Goal: Task Accomplishment & Management: Manage account settings

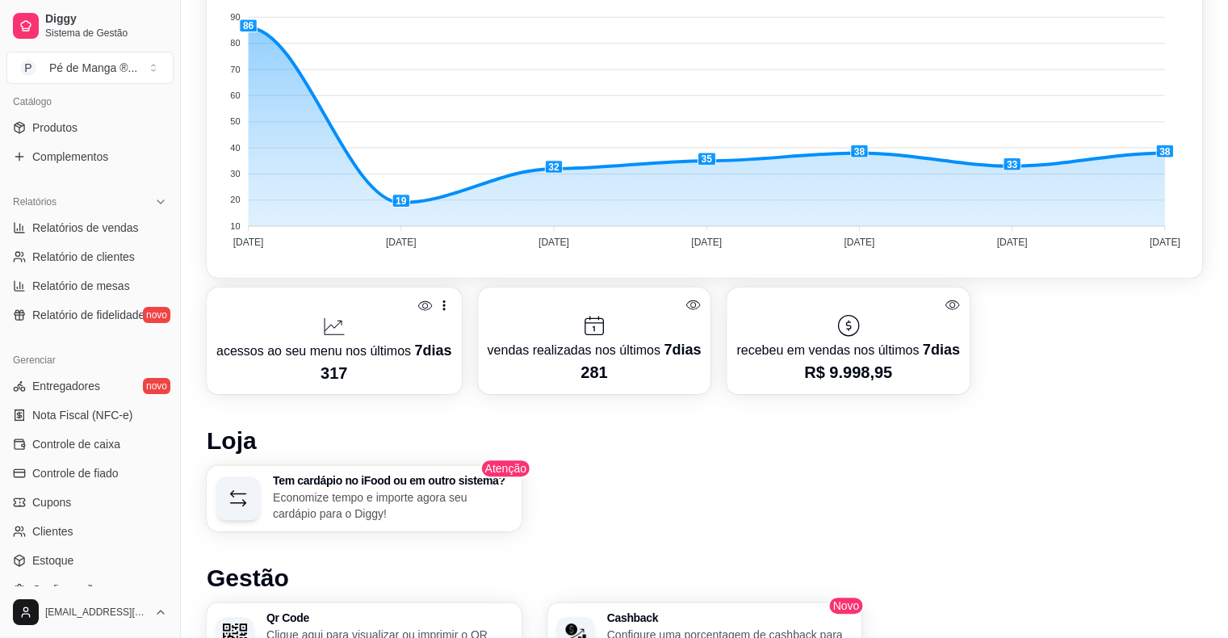
scroll to position [404, 0]
click at [136, 438] on link "Controle de caixa" at bounding box center [89, 442] width 167 height 26
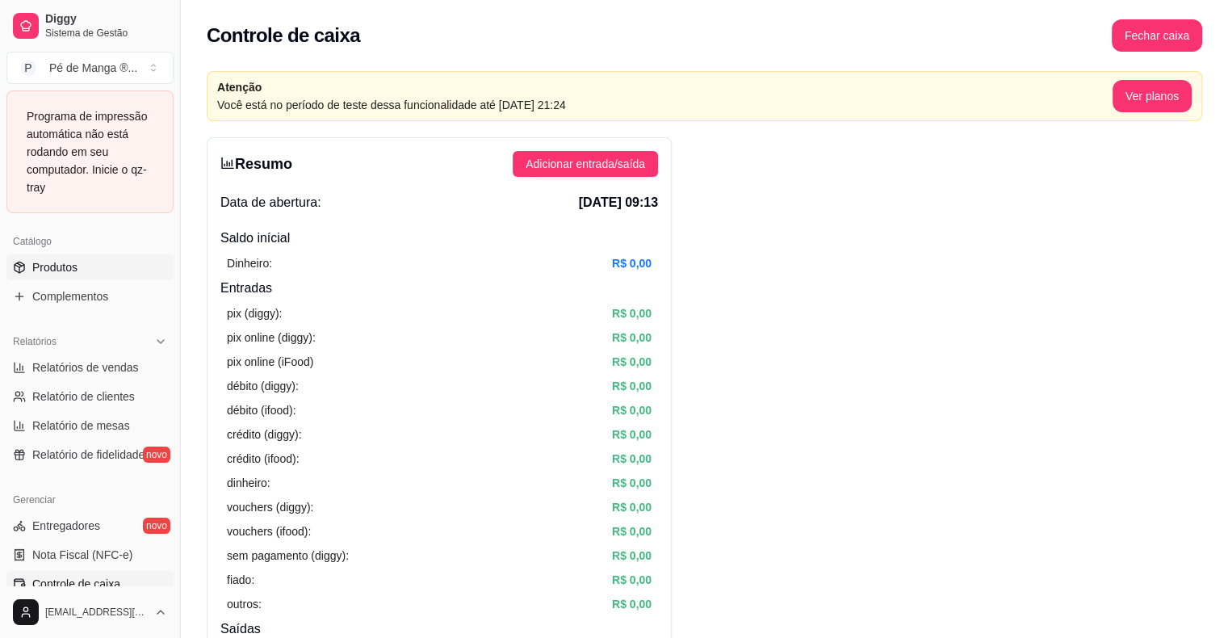
click at [72, 267] on span "Produtos" at bounding box center [54, 267] width 45 height 16
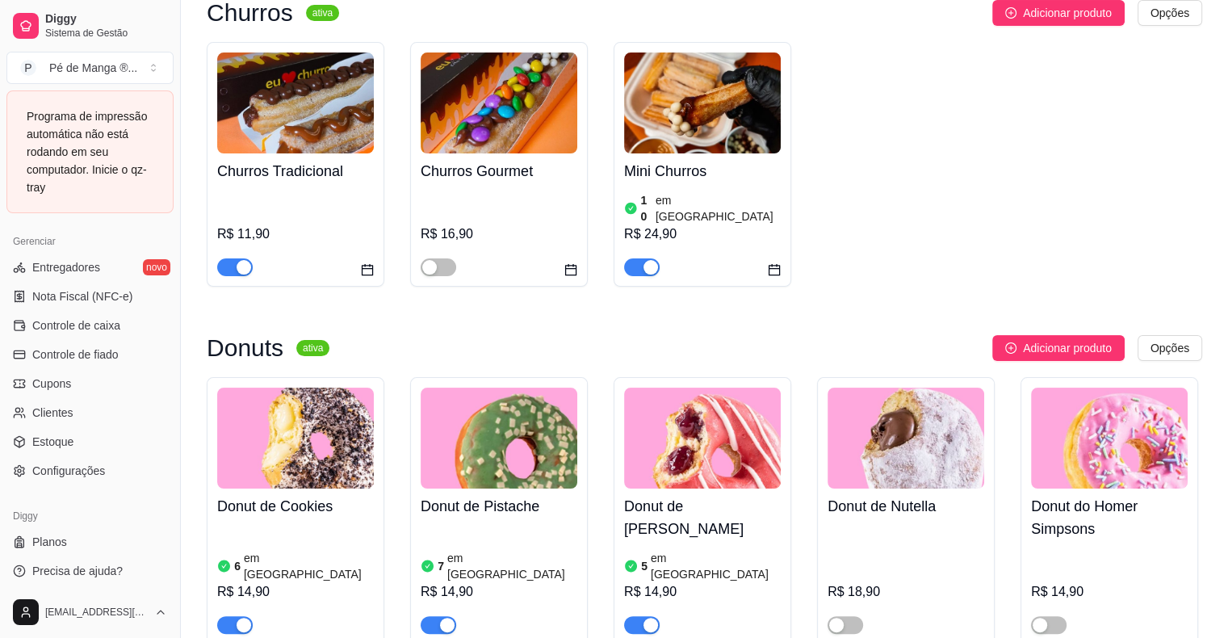
scroll to position [664, 0]
click at [94, 438] on link "Estoque" at bounding box center [89, 439] width 167 height 26
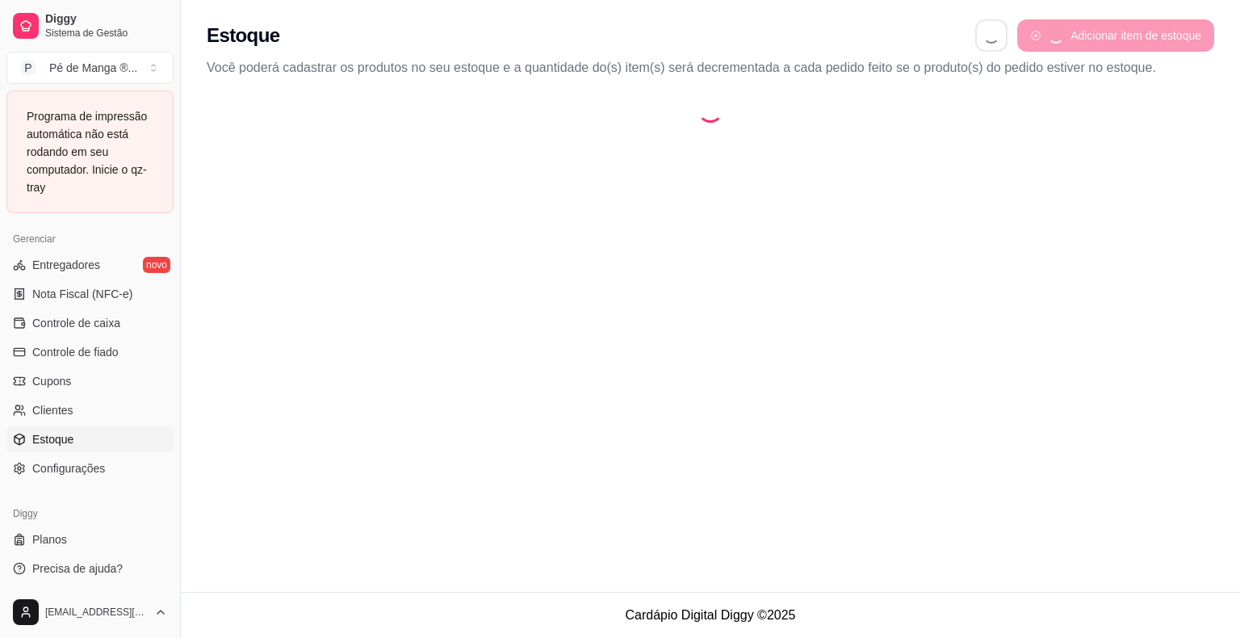
select select "QUANTITY_ORDER"
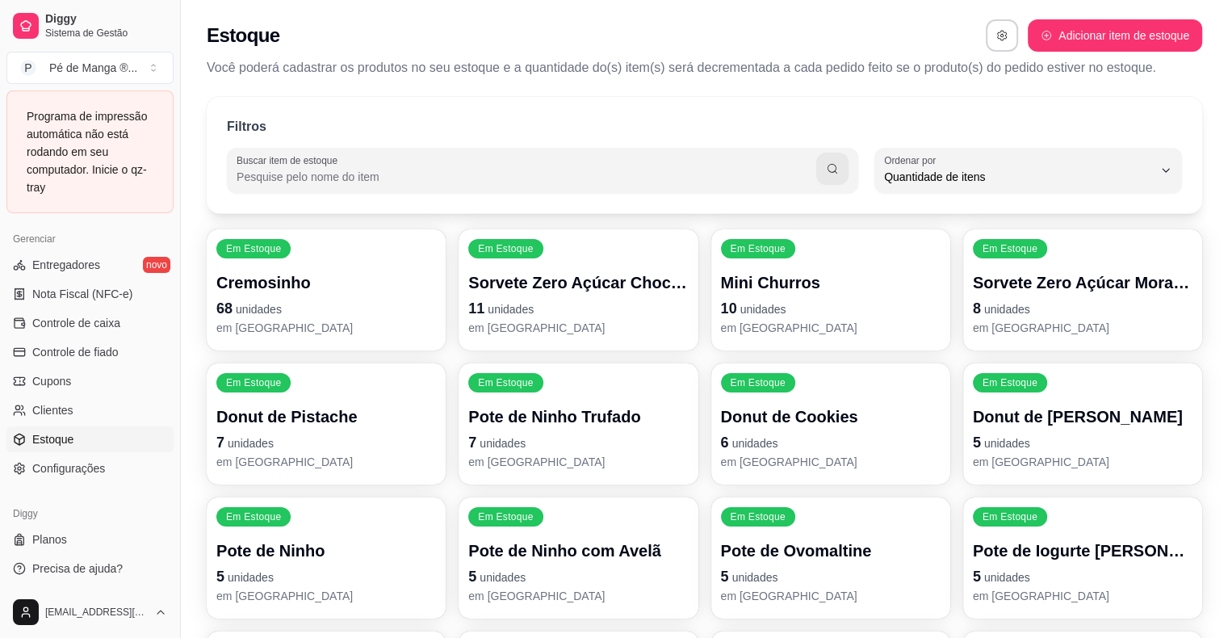
drag, startPoint x: 1079, startPoint y: 53, endPoint x: 1075, endPoint y: 37, distance: 16.6
click at [1078, 51] on div "Estoque Adicionar item de estoque Você poderá cadastrar os produtos no seu esto…" at bounding box center [704, 43] width 1047 height 87
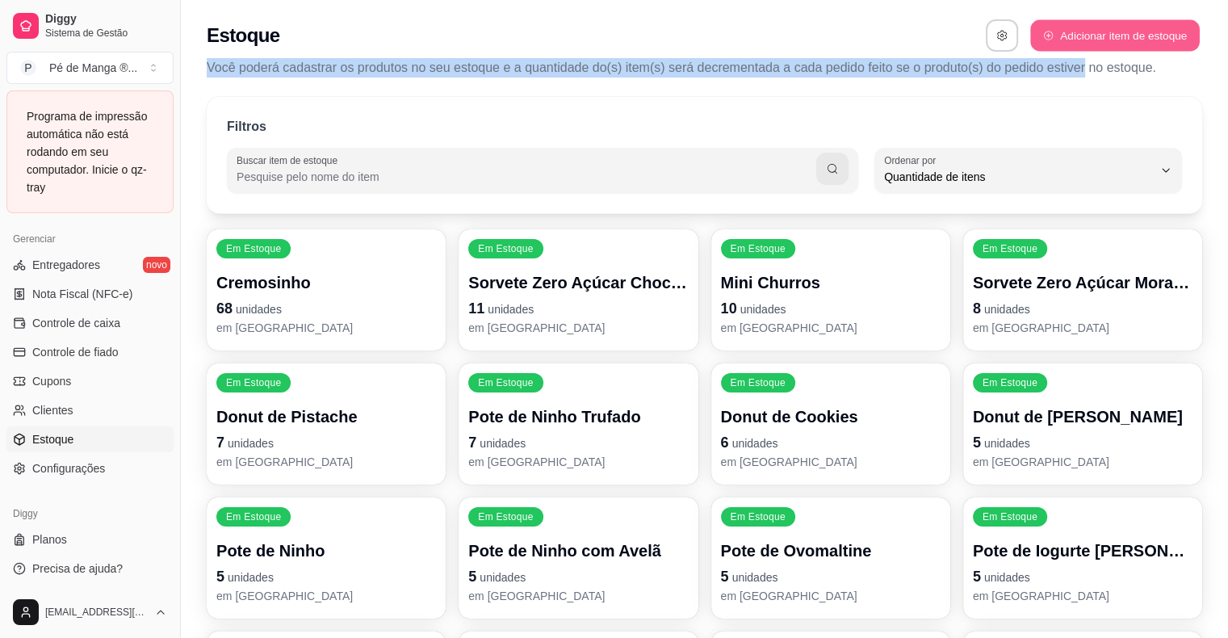
click at [1075, 36] on button "Adicionar item de estoque" at bounding box center [1114, 35] width 169 height 31
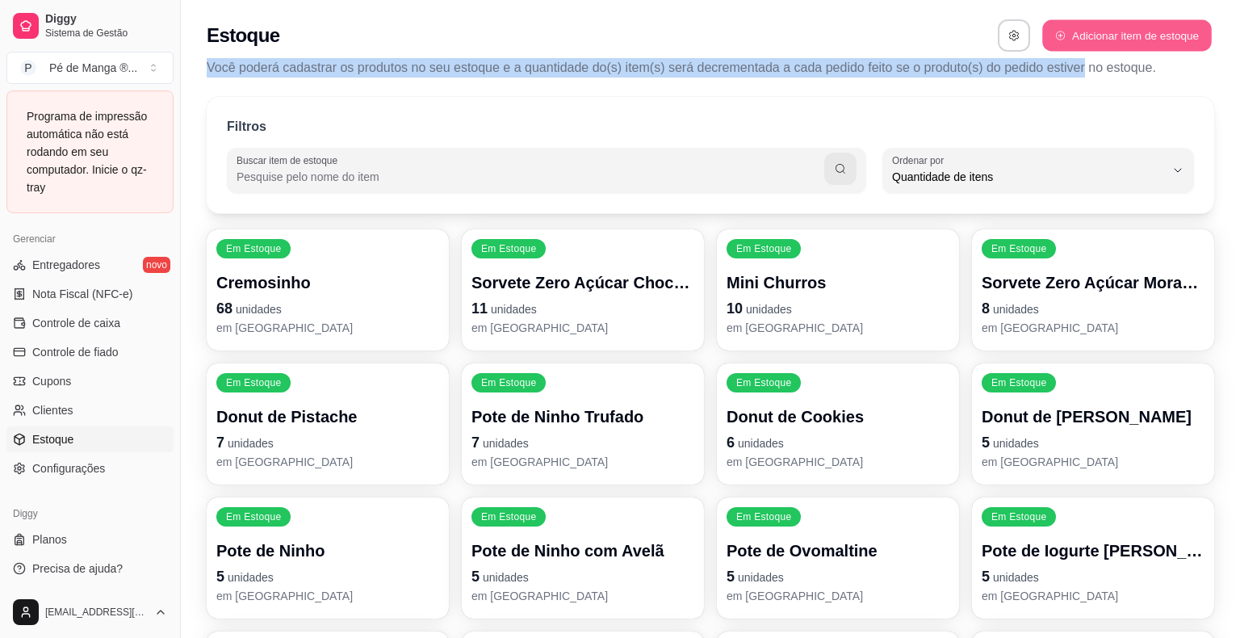
select select "UN"
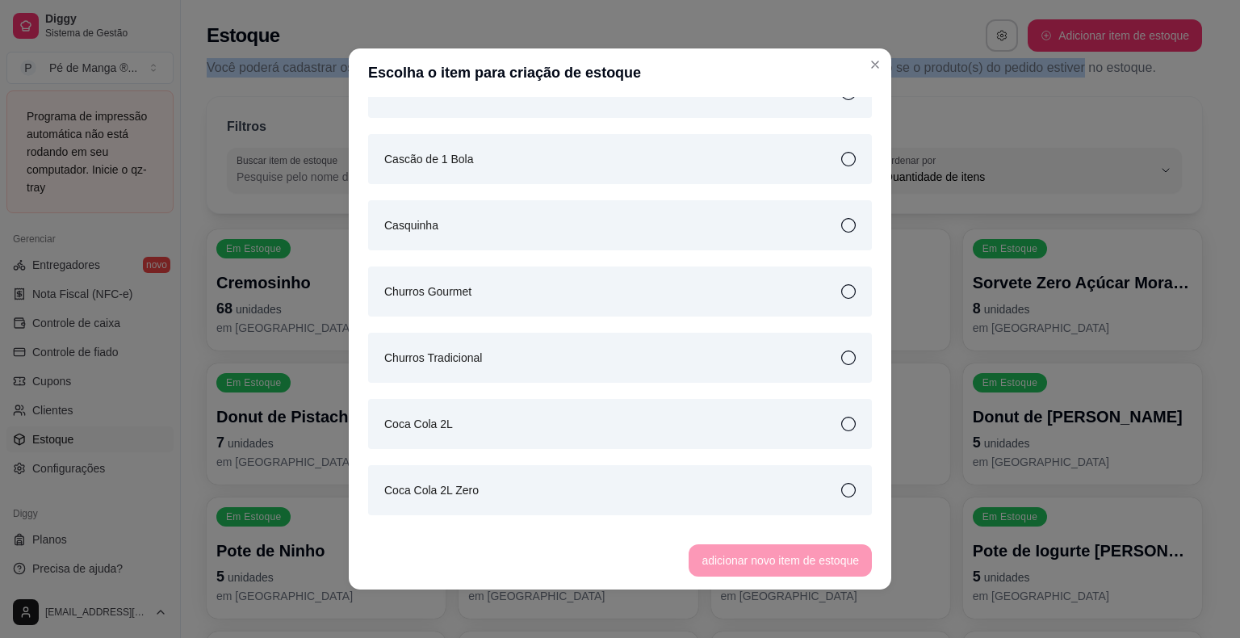
scroll to position [404, 0]
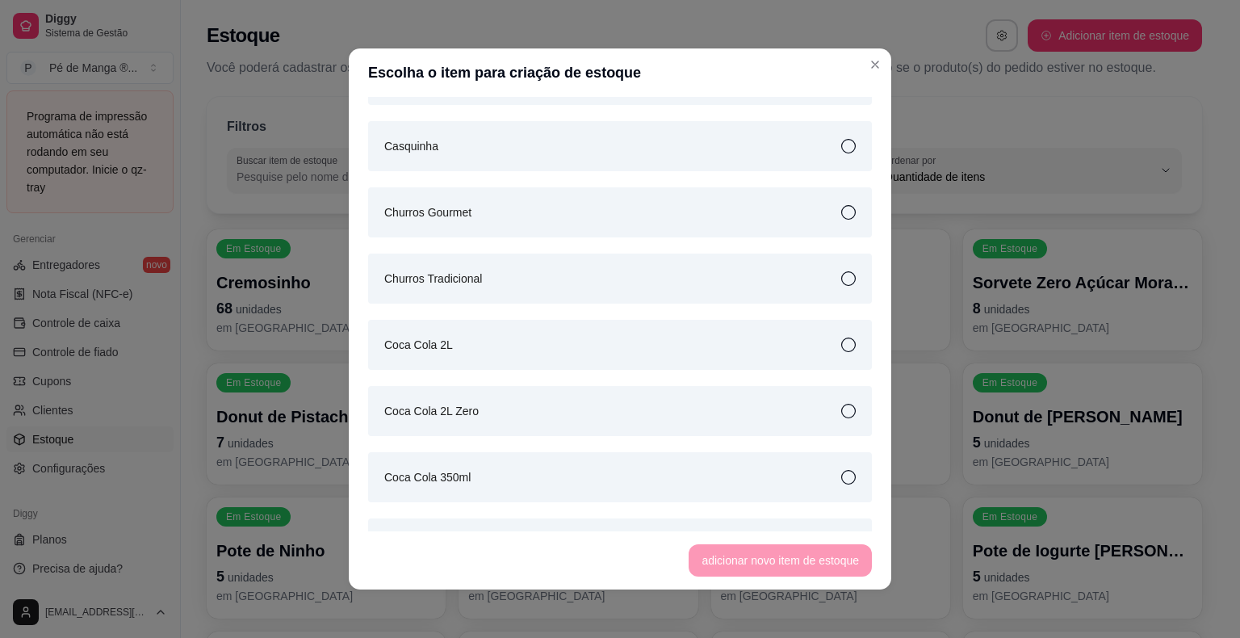
click at [830, 290] on div "Churros Tradicional" at bounding box center [620, 278] width 504 height 50
click at [807, 560] on button "adicionar novo item de estoque" at bounding box center [779, 560] width 183 height 32
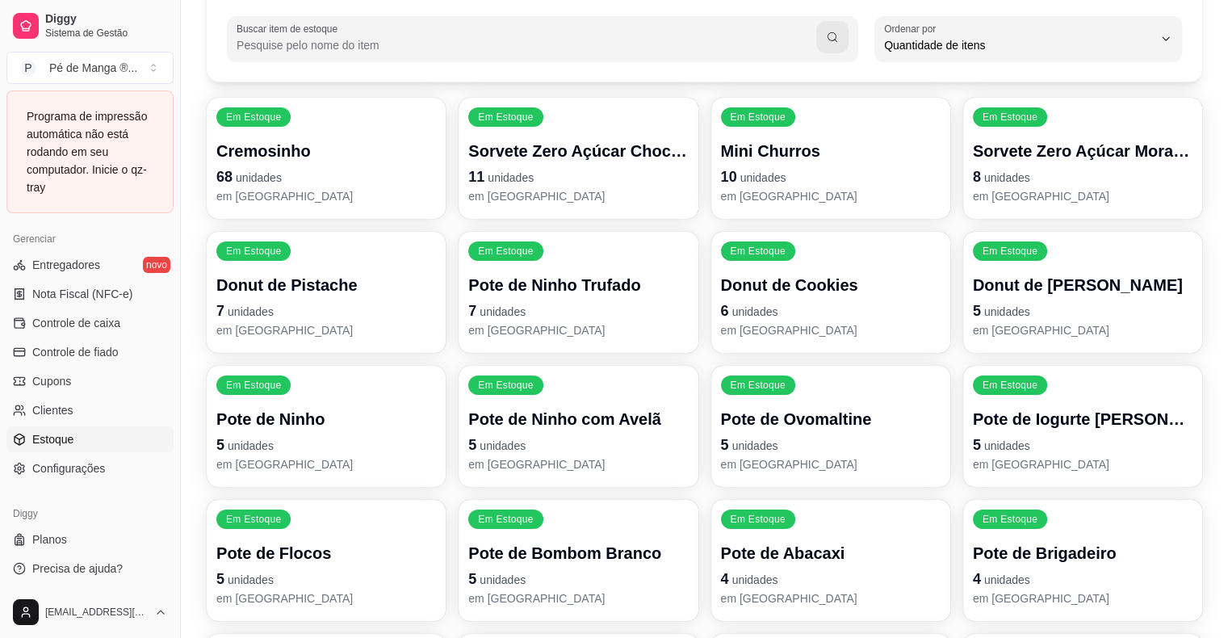
scroll to position [447, 0]
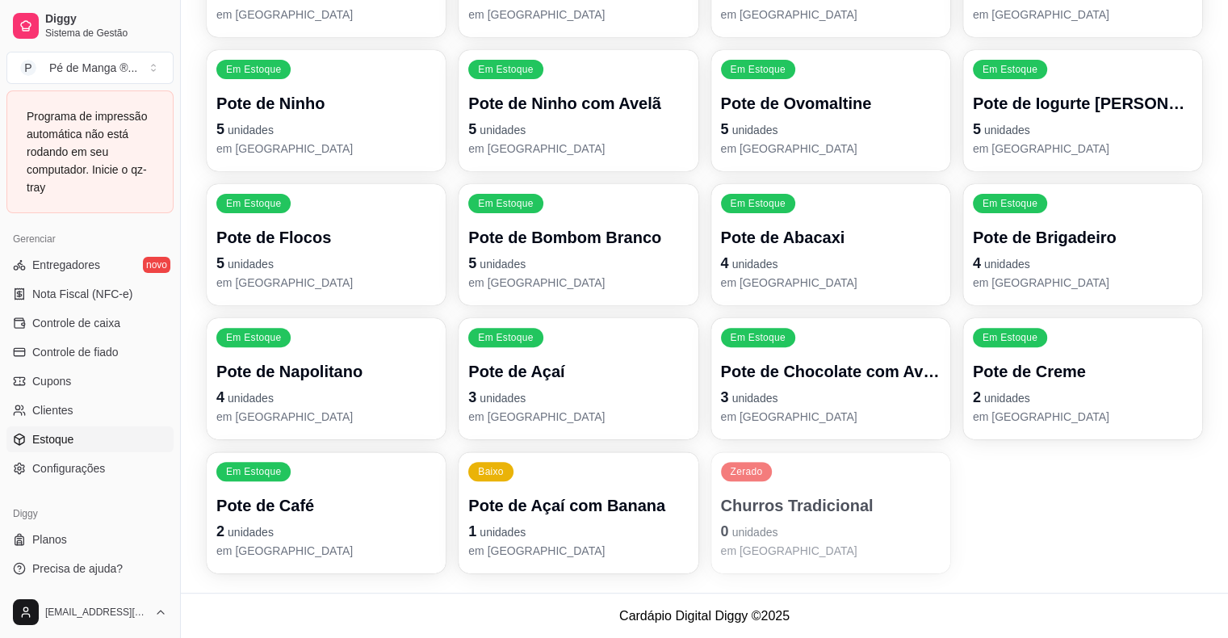
click at [863, 542] on p "em [GEOGRAPHIC_DATA]" at bounding box center [831, 550] width 220 height 16
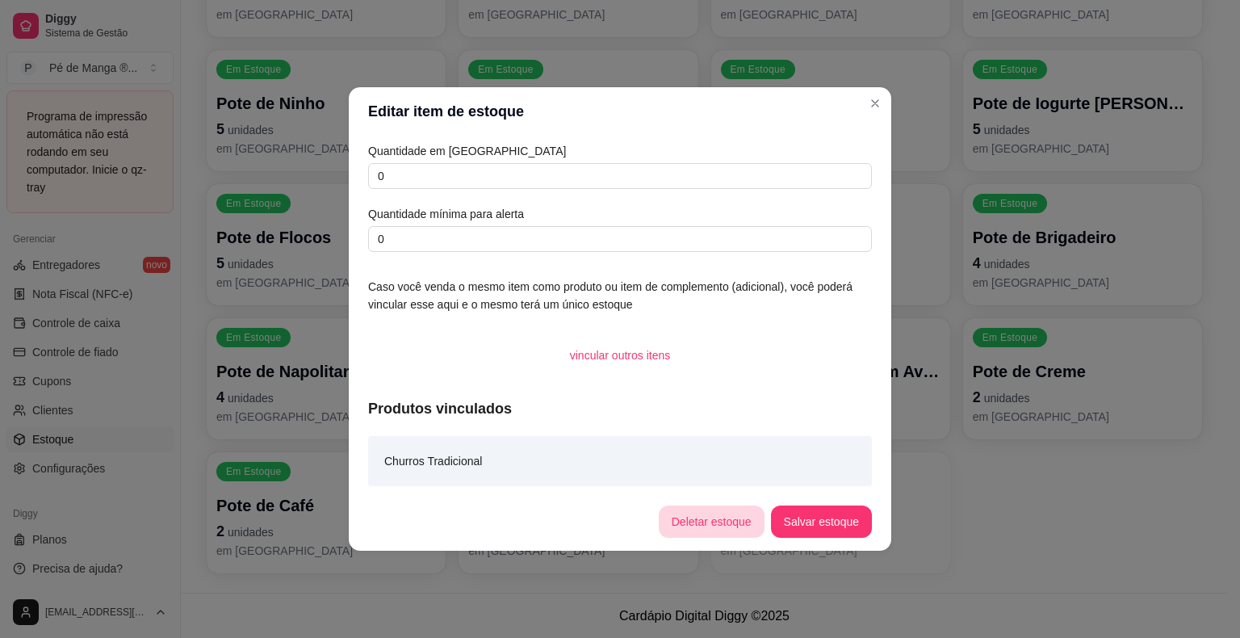
click at [742, 519] on button "Deletar estoque" at bounding box center [712, 521] width 106 height 32
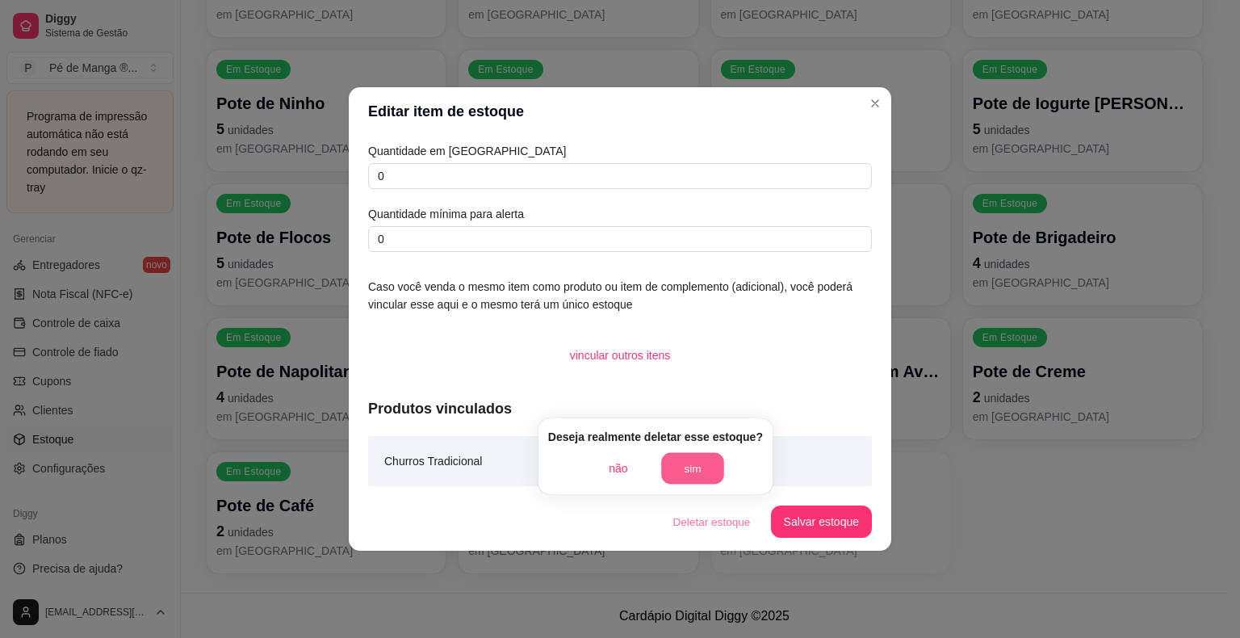
click at [710, 460] on button "sim" at bounding box center [692, 468] width 63 height 31
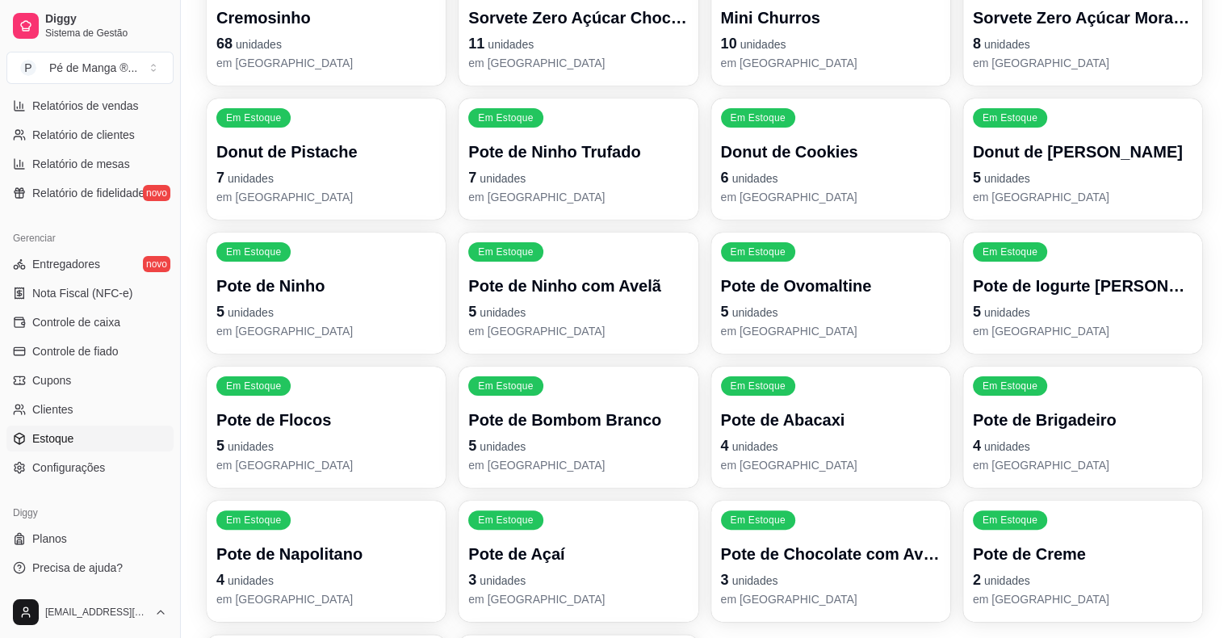
scroll to position [0, 0]
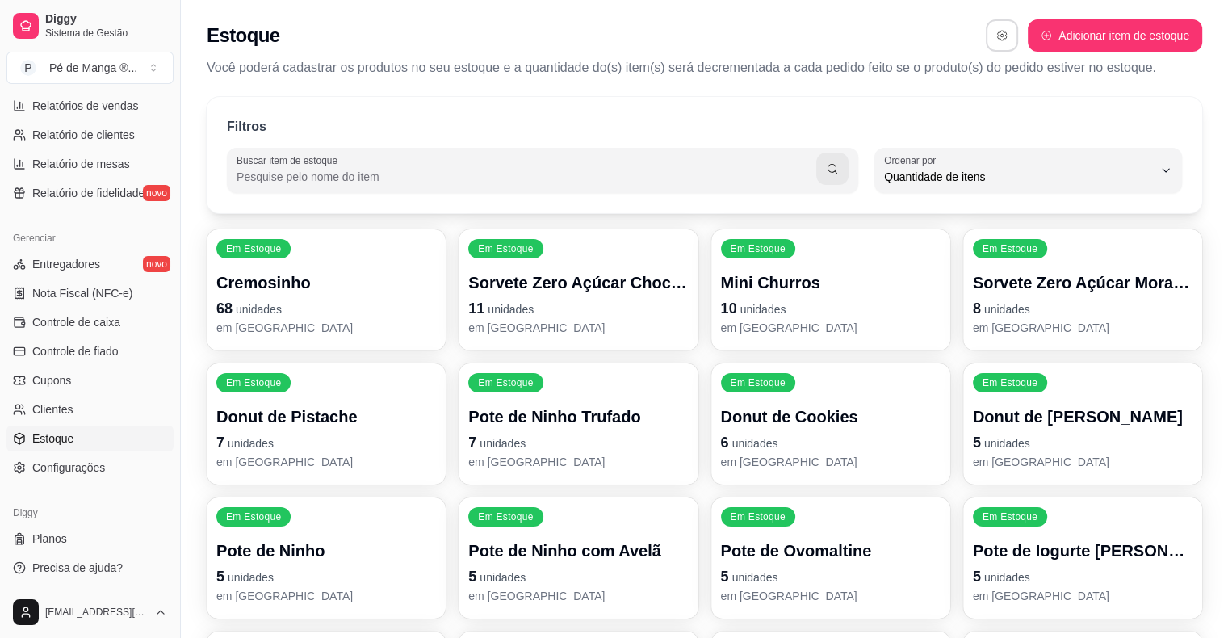
click at [998, 30] on icon "button" at bounding box center [1001, 35] width 11 height 11
click at [991, 31] on button "button" at bounding box center [1001, 35] width 31 height 31
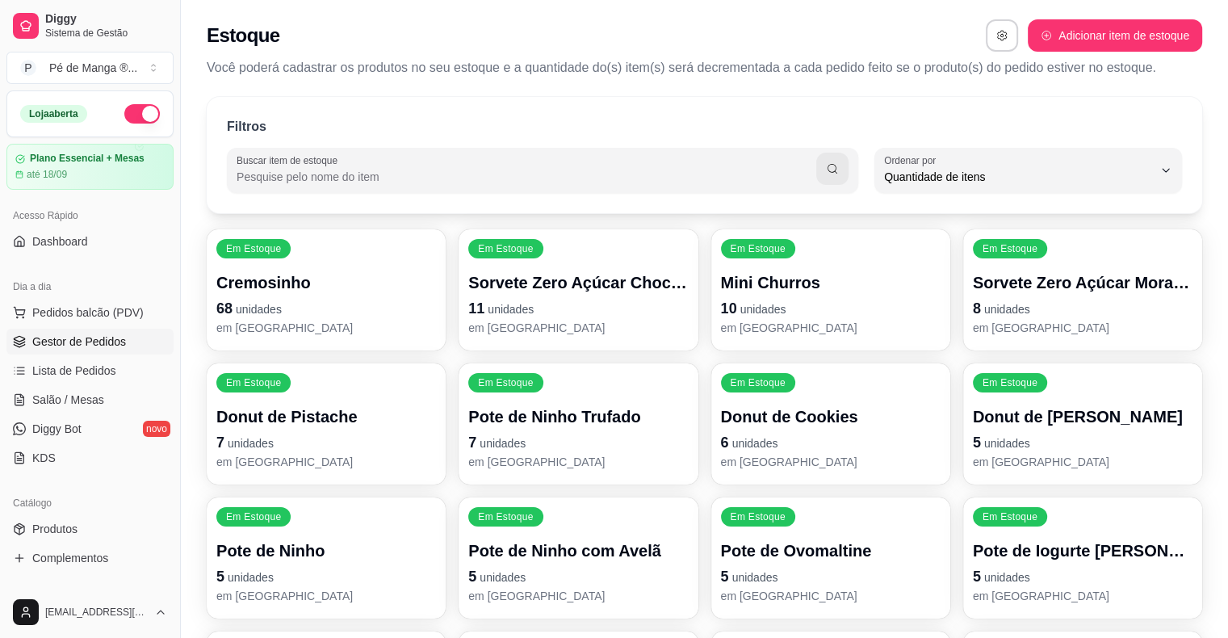
click at [109, 339] on span "Gestor de Pedidos" at bounding box center [79, 341] width 94 height 16
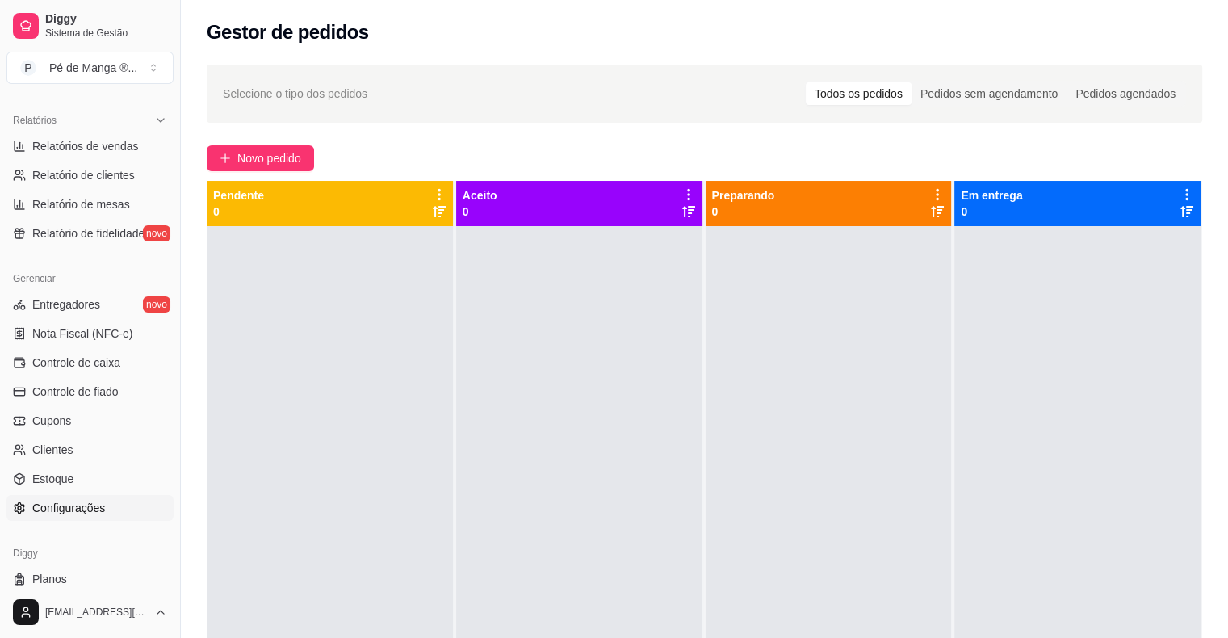
scroll to position [523, 0]
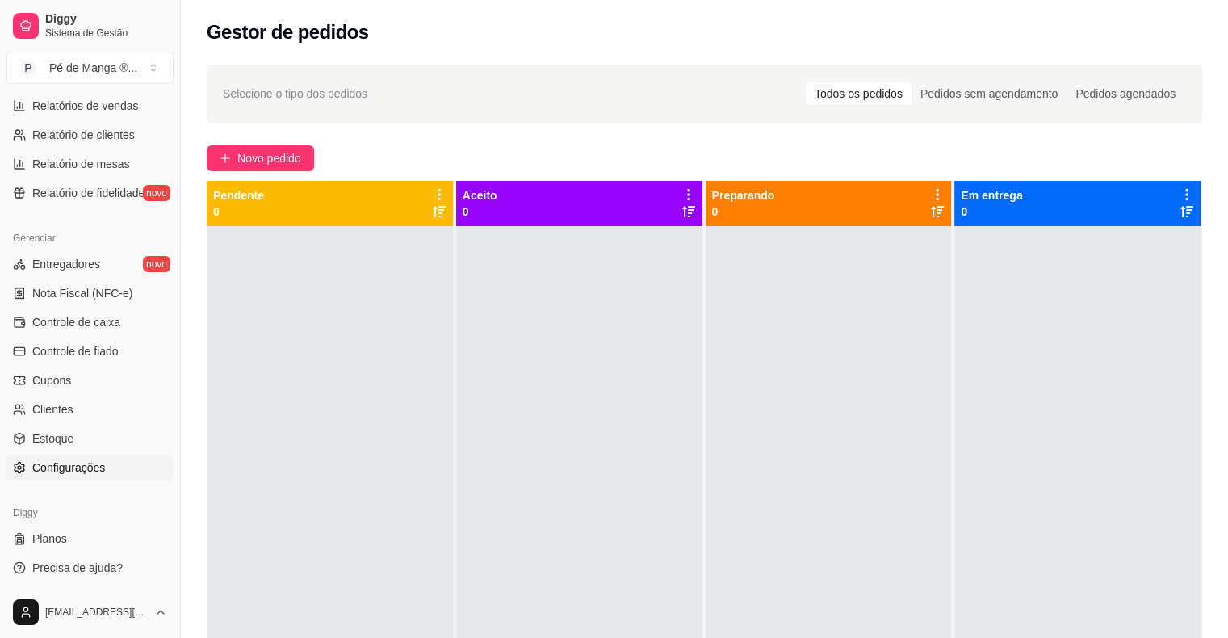
click at [106, 473] on link "Configurações" at bounding box center [89, 467] width 167 height 26
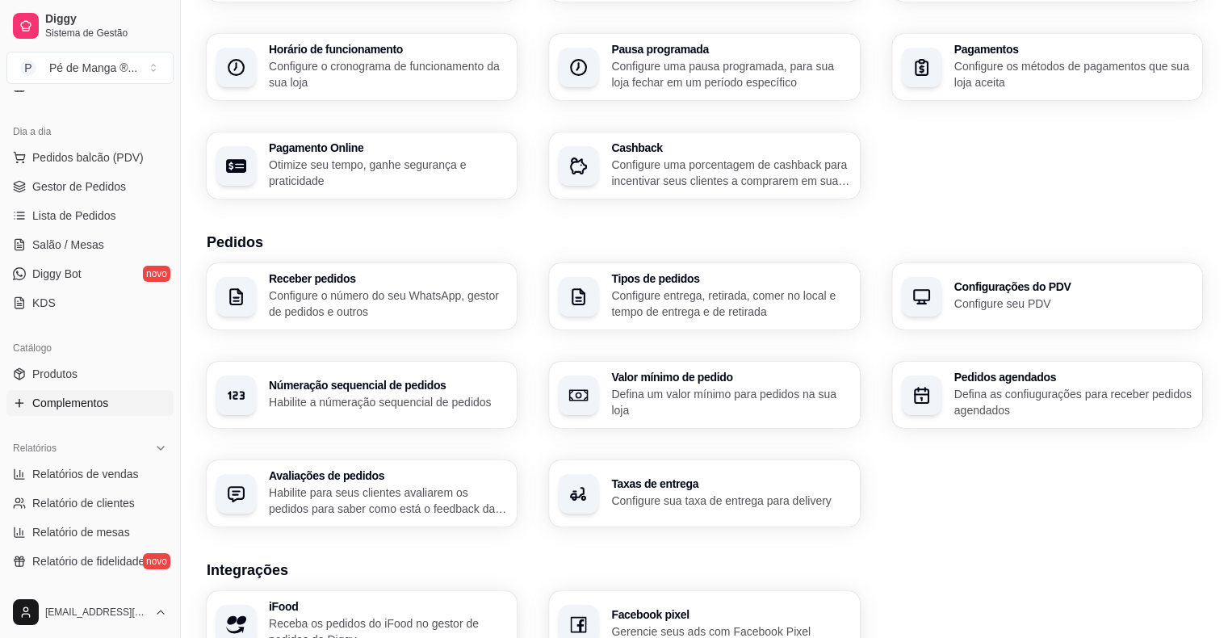
scroll to position [119, 0]
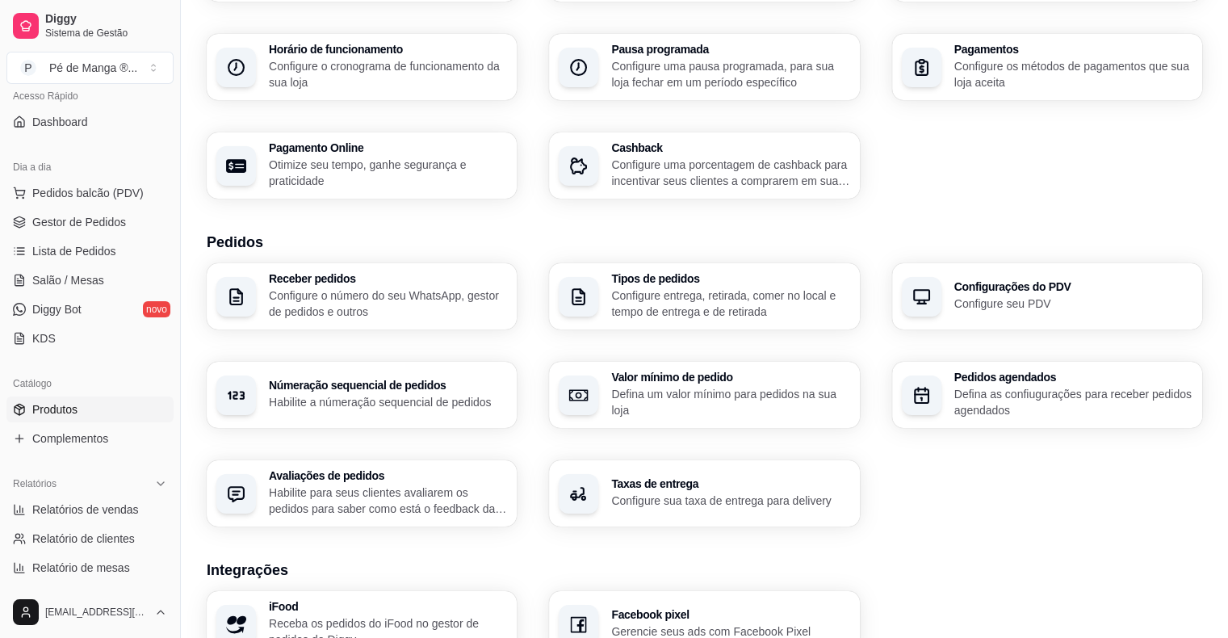
click at [85, 401] on link "Produtos" at bounding box center [89, 409] width 167 height 26
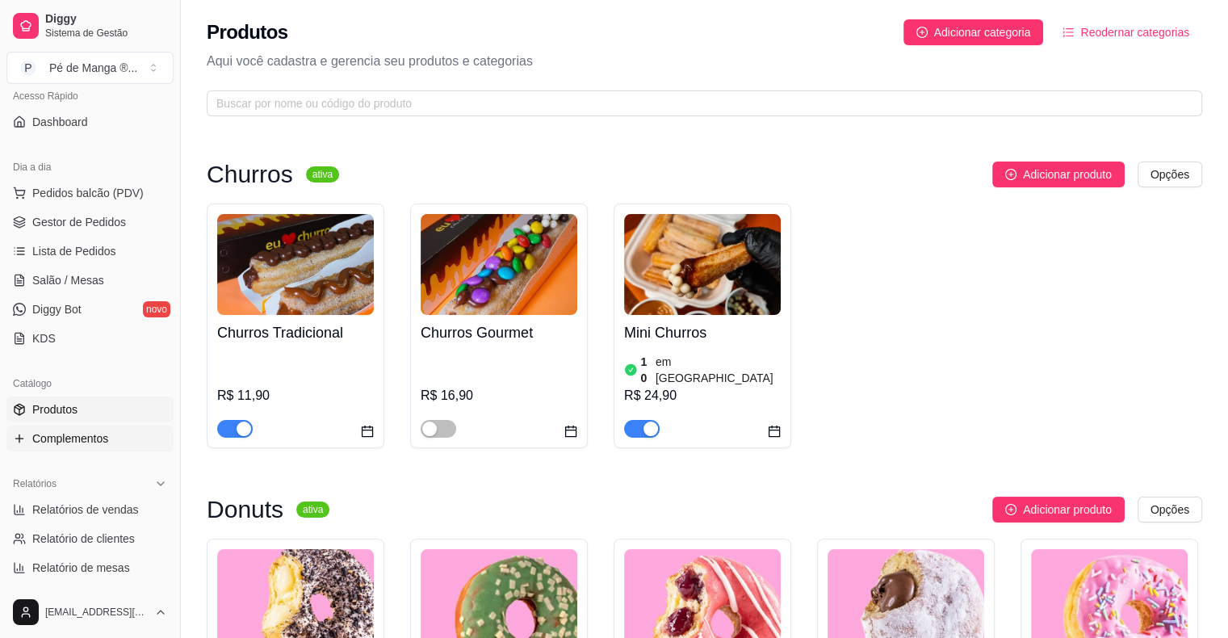
click at [120, 442] on link "Complementos" at bounding box center [89, 438] width 167 height 26
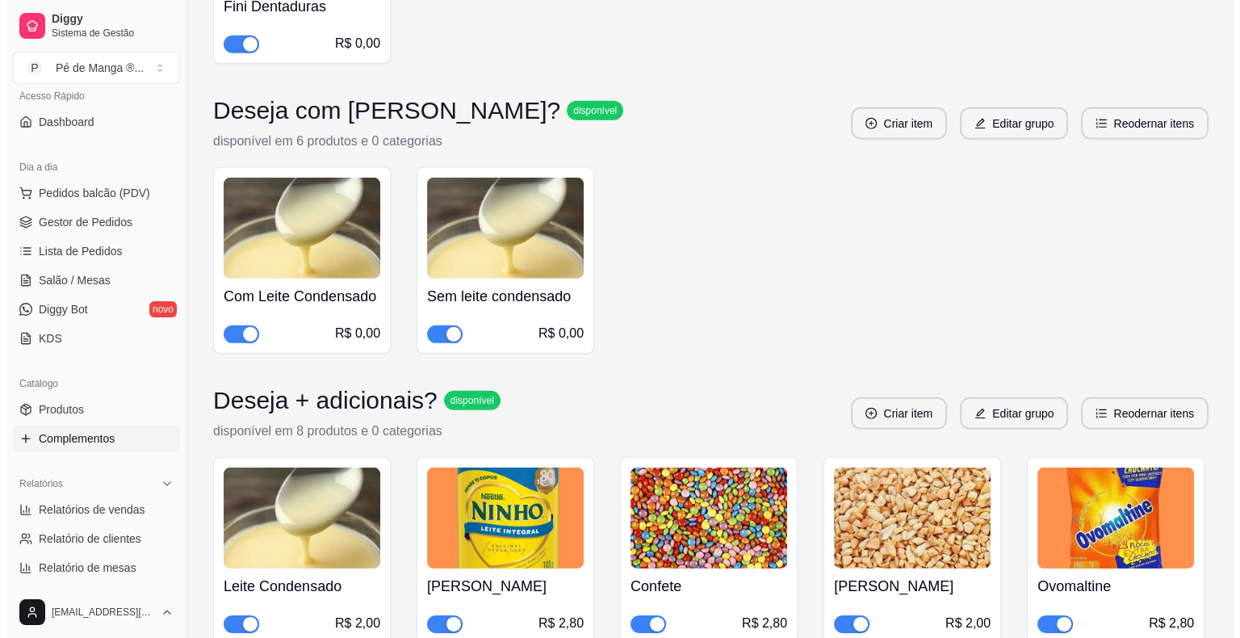
scroll to position [4842, 0]
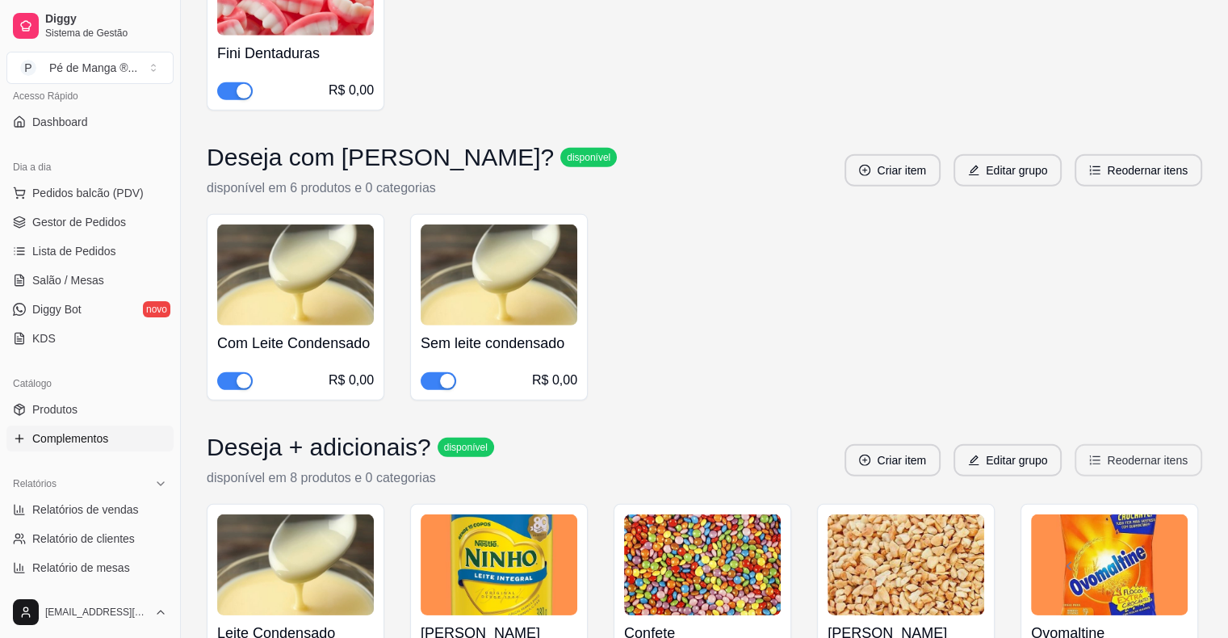
click at [1136, 444] on button "Reodernar itens" at bounding box center [1138, 460] width 128 height 32
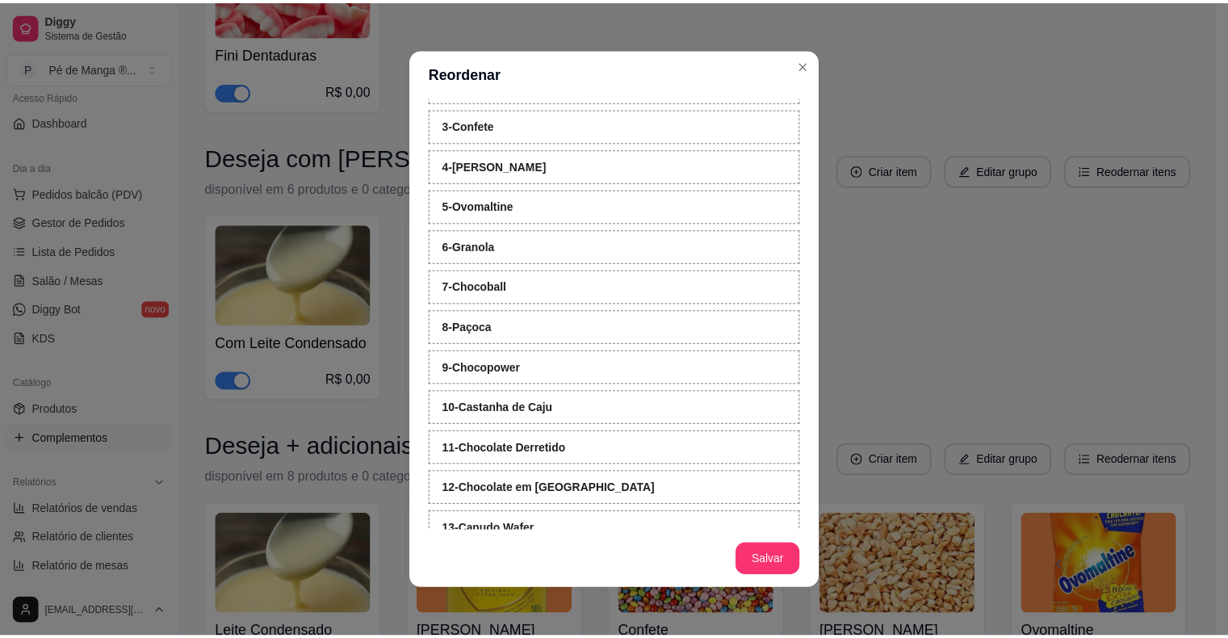
scroll to position [307, 0]
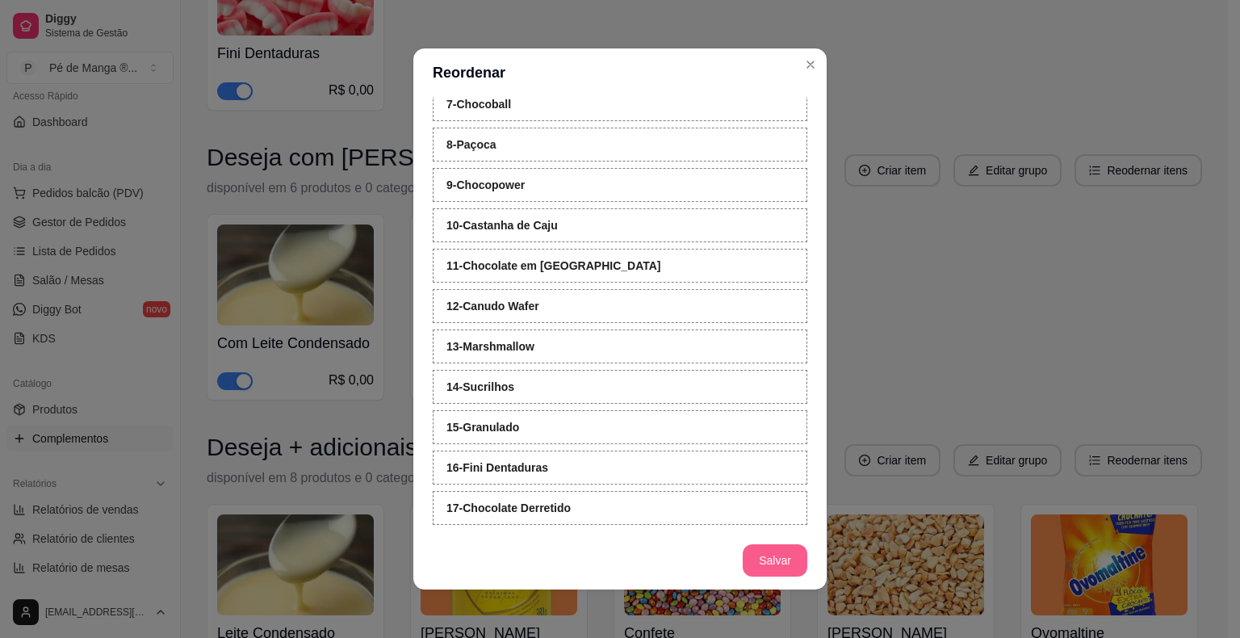
click at [766, 559] on button "Salvar" at bounding box center [774, 560] width 65 height 32
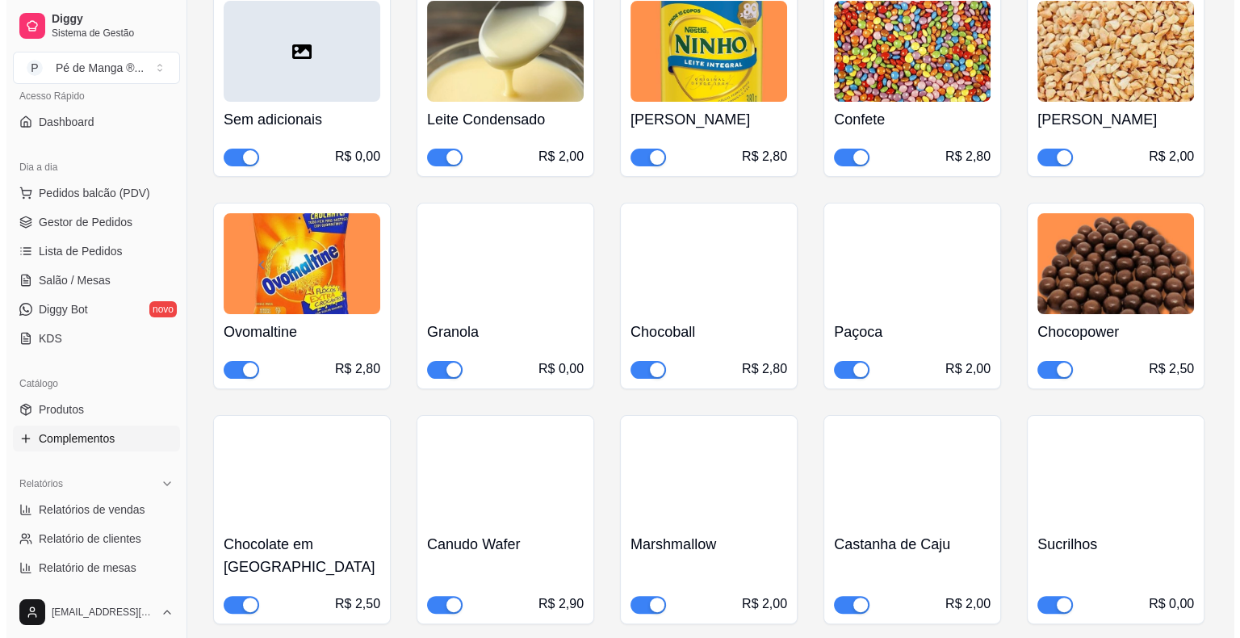
scroll to position [0, 0]
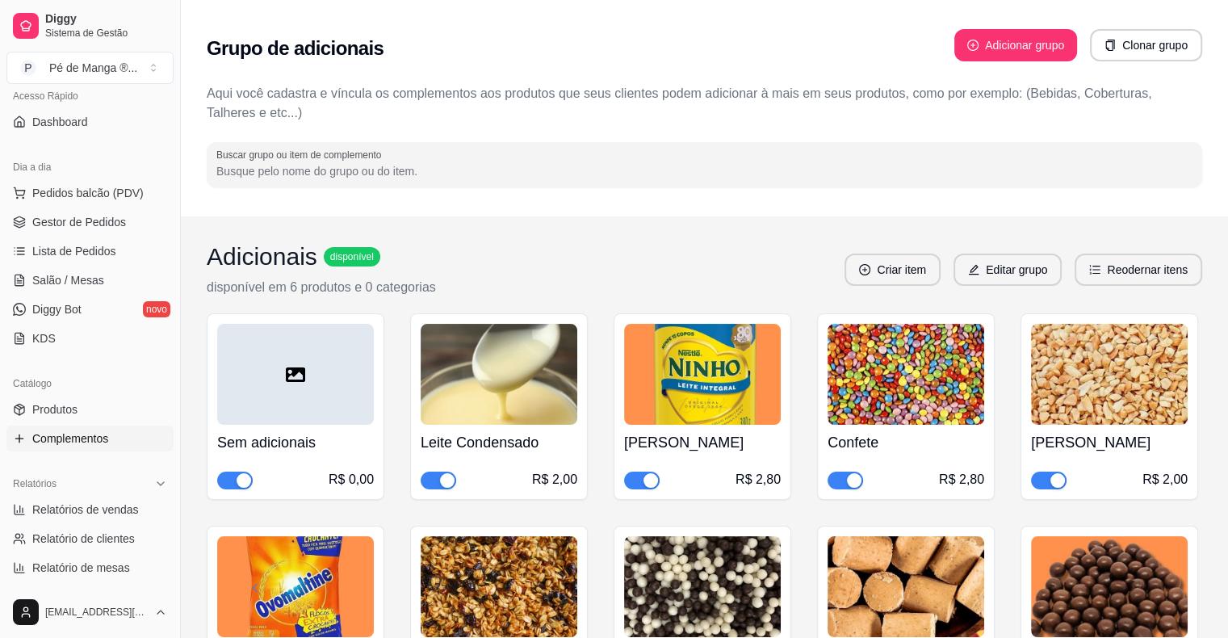
click at [1153, 279] on button "Reodernar itens" at bounding box center [1138, 269] width 128 height 32
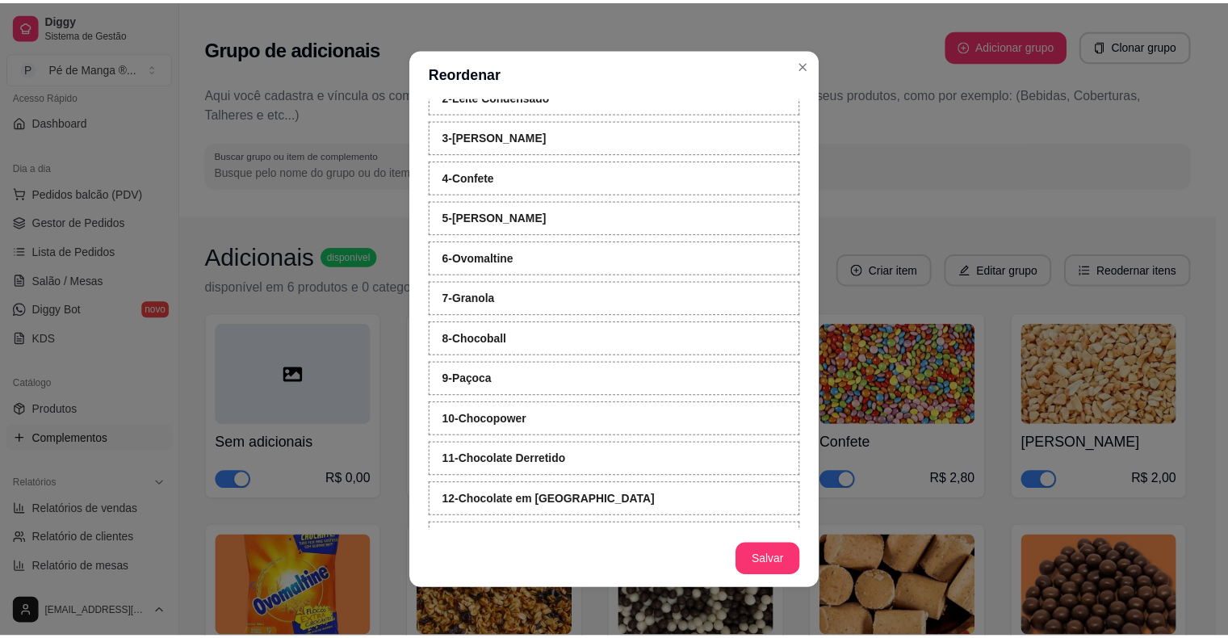
scroll to position [347, 0]
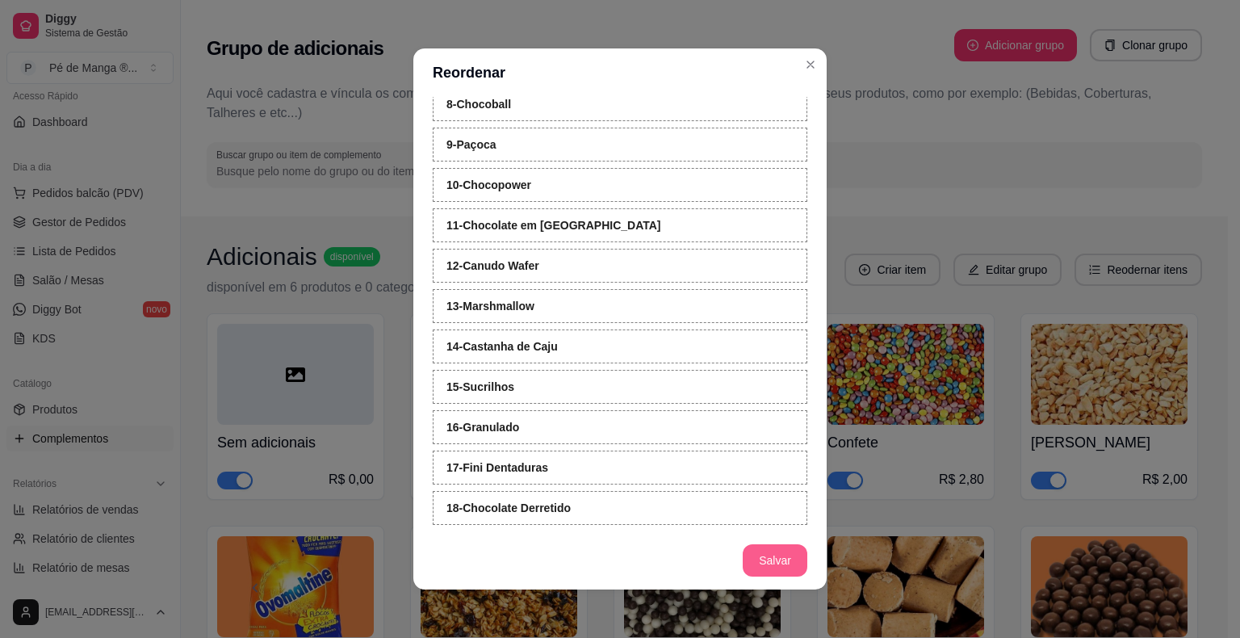
click at [767, 563] on button "Salvar" at bounding box center [774, 560] width 65 height 32
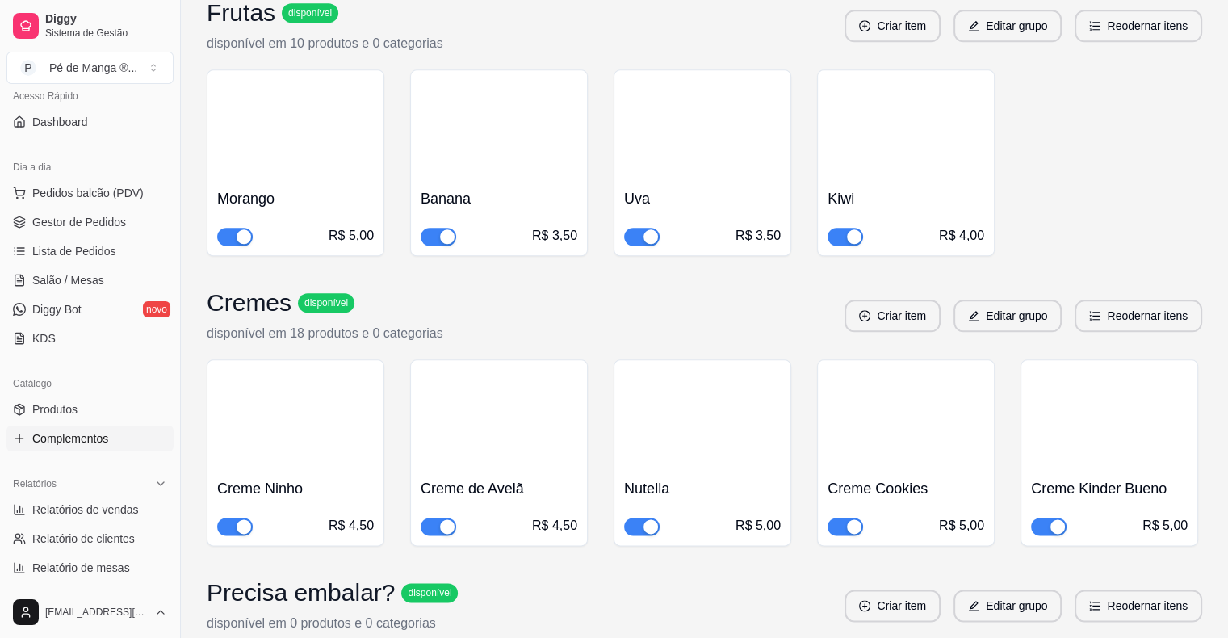
scroll to position [1898, 0]
